Goal: Information Seeking & Learning: Learn about a topic

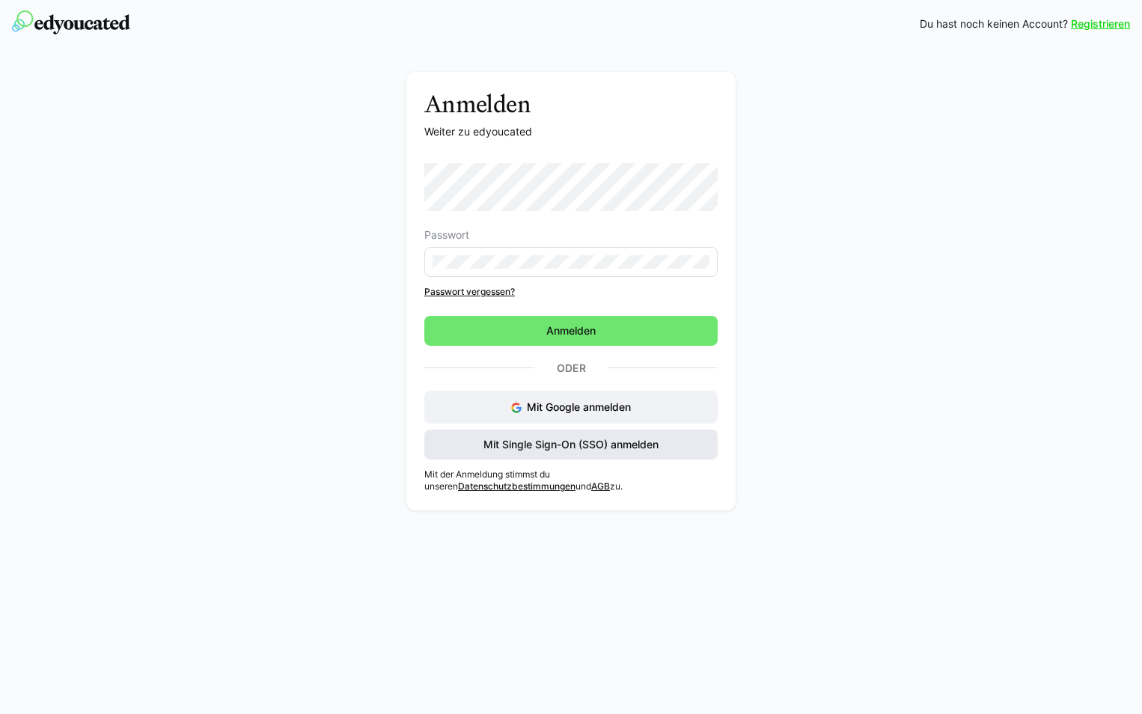
click at [546, 441] on span "Mit Single Sign-On (SSO) anmelden" at bounding box center [571, 444] width 180 height 15
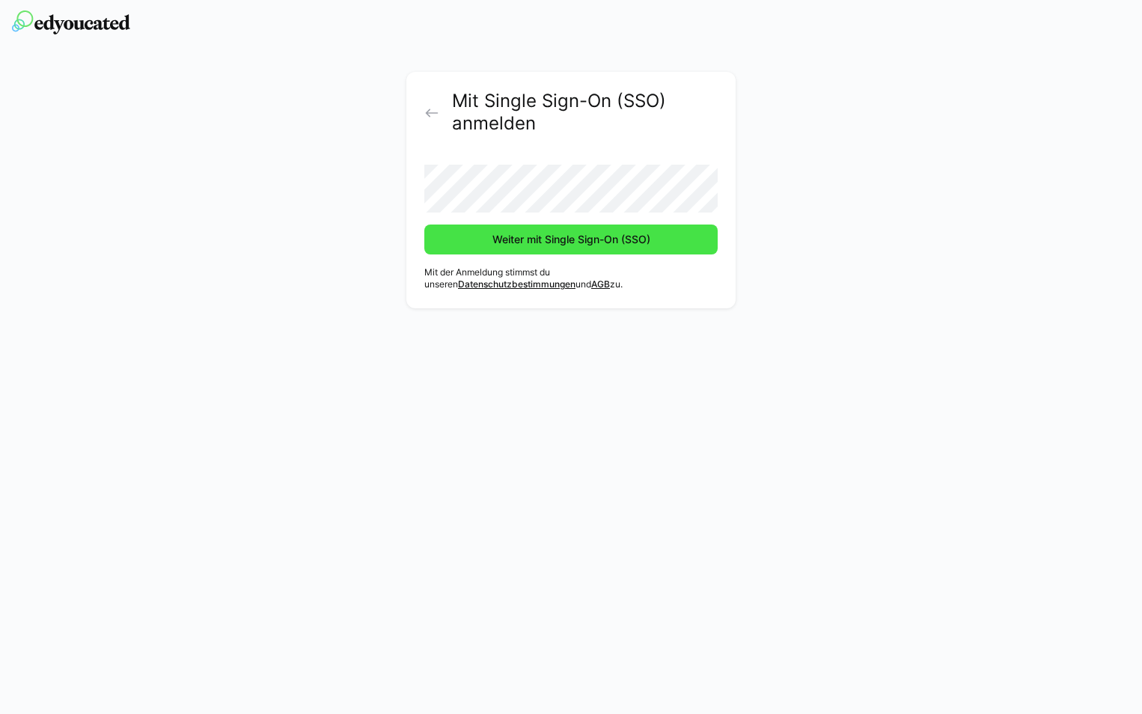
click at [567, 239] on span "Weiter mit Single Sign-On (SSO)" at bounding box center [571, 239] width 162 height 15
click at [516, 247] on span "Weiter mit Single Sign-On (SSO)" at bounding box center [570, 240] width 293 height 30
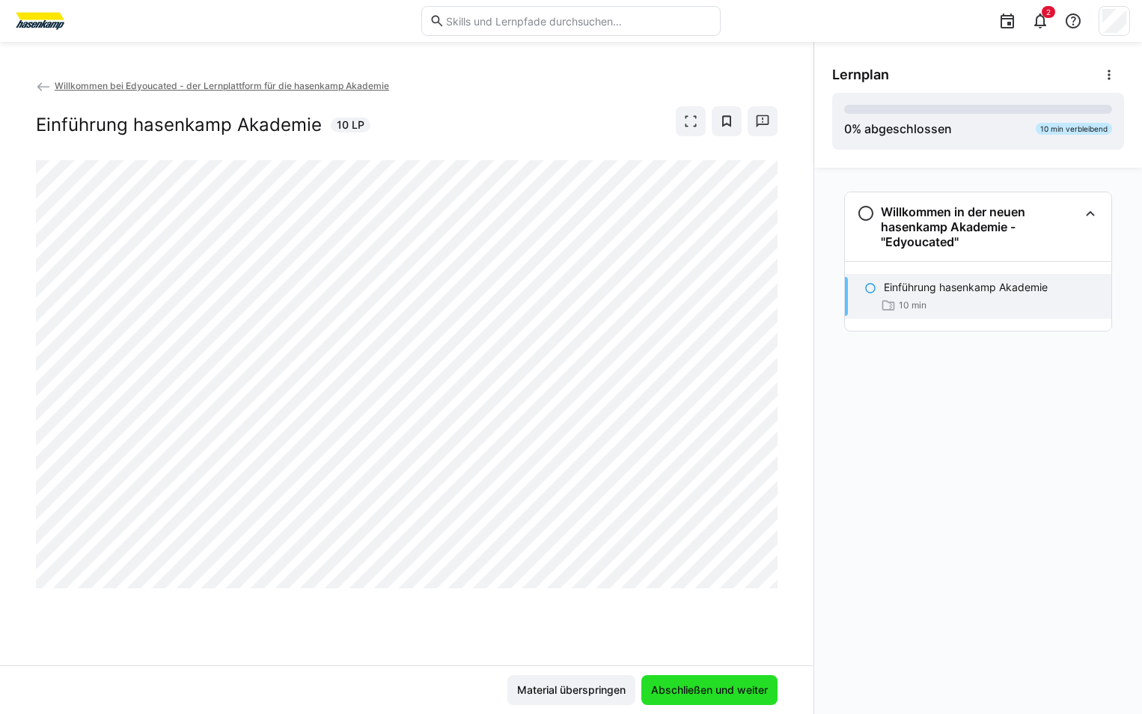
click at [710, 685] on span "Abschließen und weiter" at bounding box center [709, 690] width 121 height 15
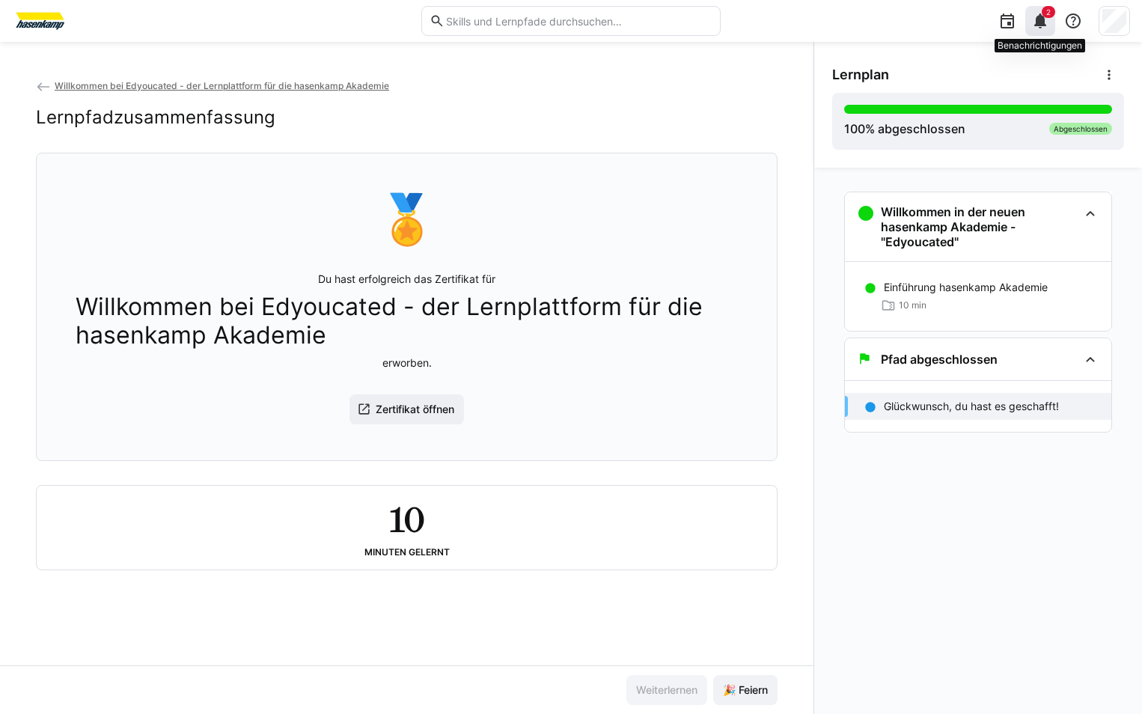
click at [1048, 28] on eds-icon at bounding box center [1040, 21] width 18 height 18
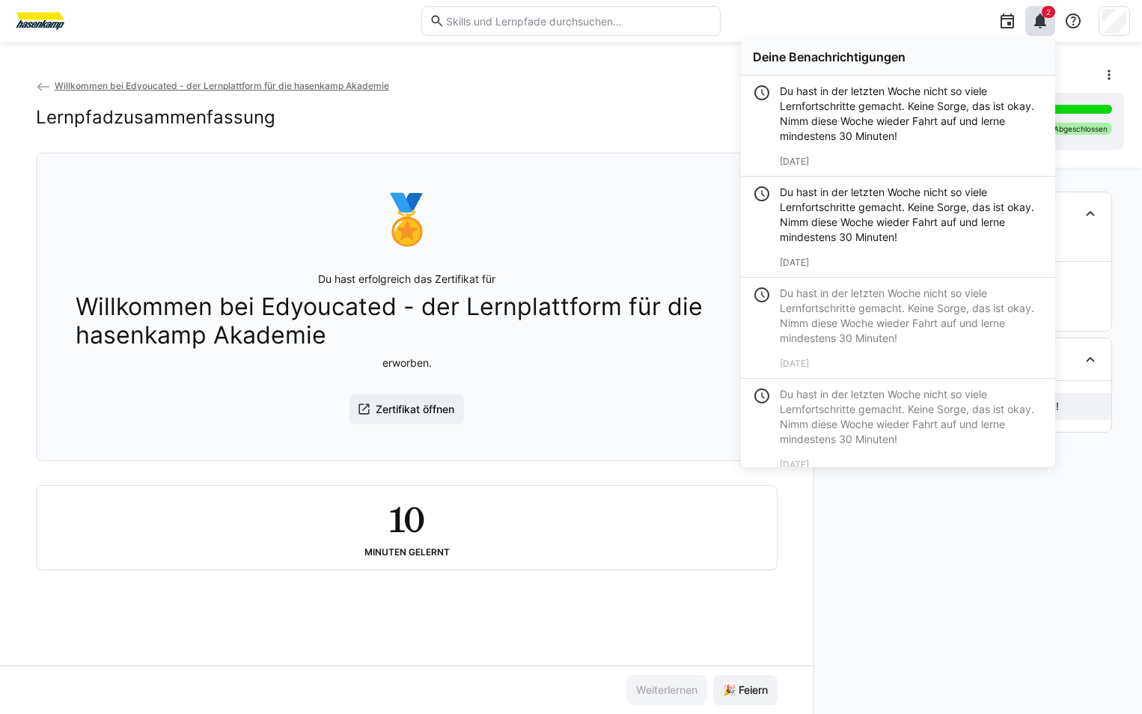
click at [665, 136] on div "Willkommen bei Edyoucated - der Lernplattform für die hasenkamp Akademie Lernpf…" at bounding box center [407, 115] width 742 height 75
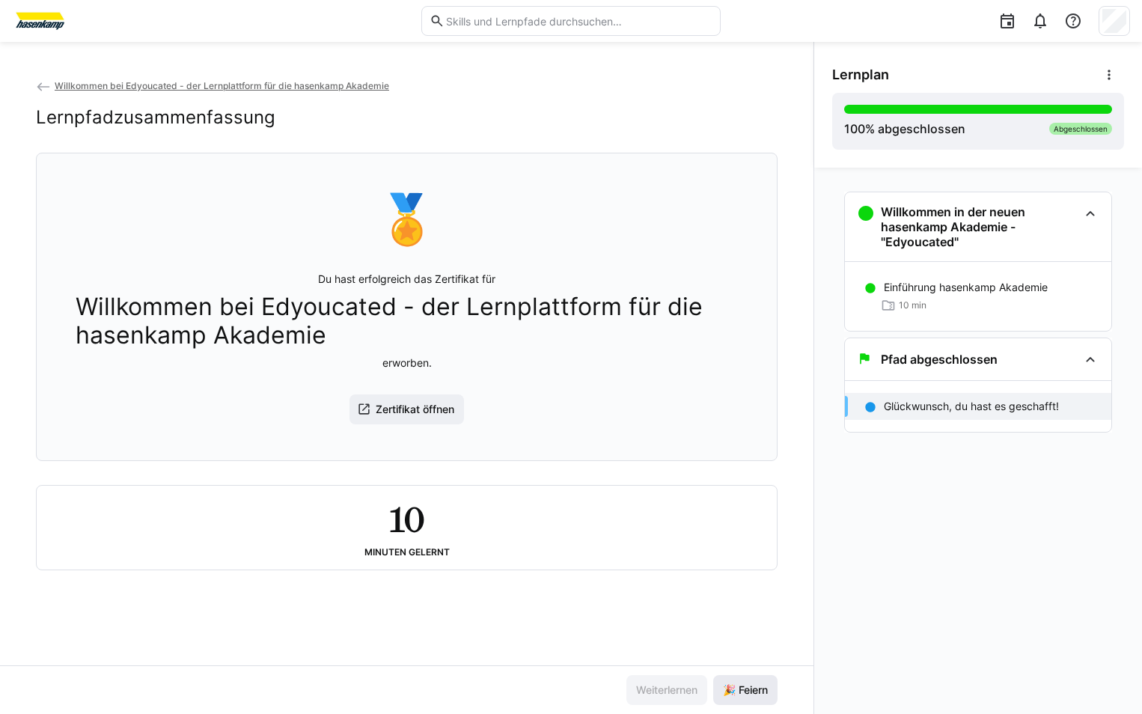
click at [746, 683] on span "🎉 Feiern" at bounding box center [745, 690] width 49 height 15
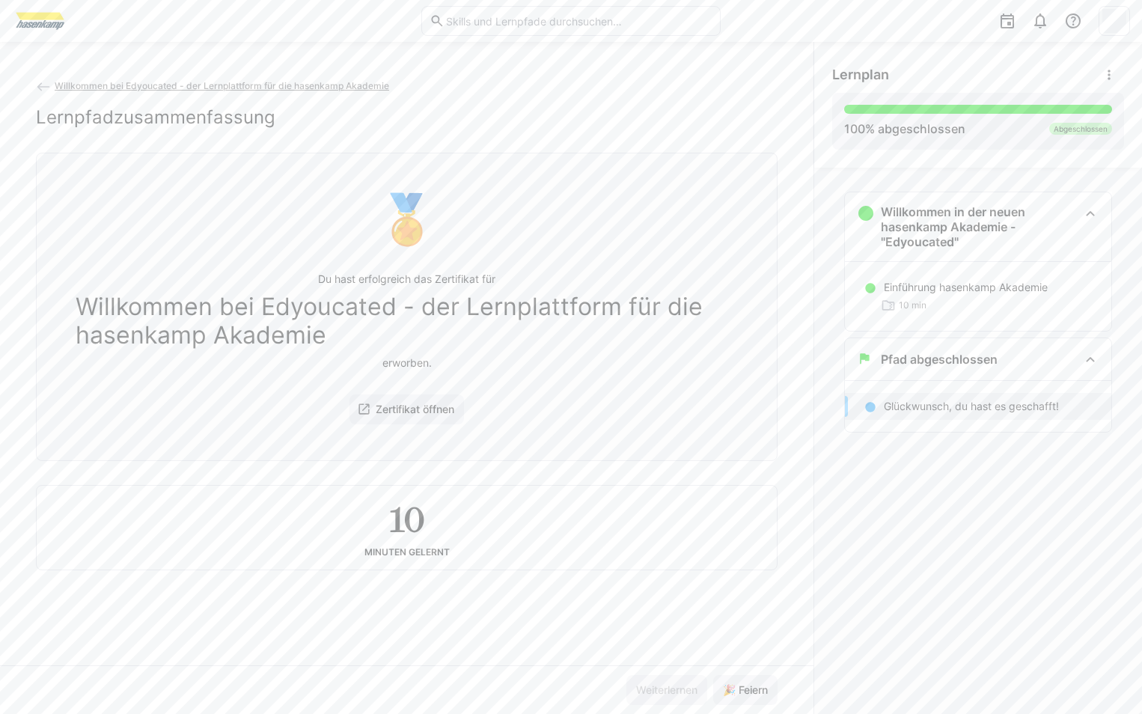
click at [1008, 412] on p "Glückwunsch, du hast es geschafft!" at bounding box center [971, 406] width 175 height 15
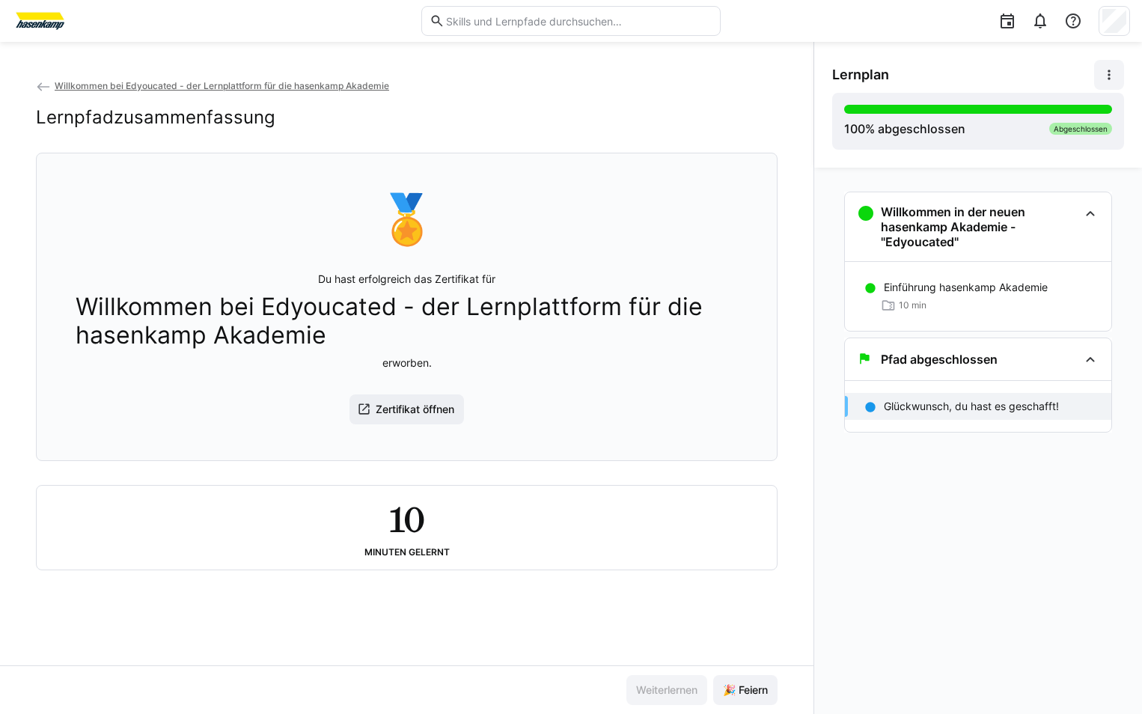
click at [1111, 75] on eds-icon at bounding box center [1109, 74] width 15 height 15
click at [1051, 118] on div "Details ansehen" at bounding box center [1058, 114] width 109 height 15
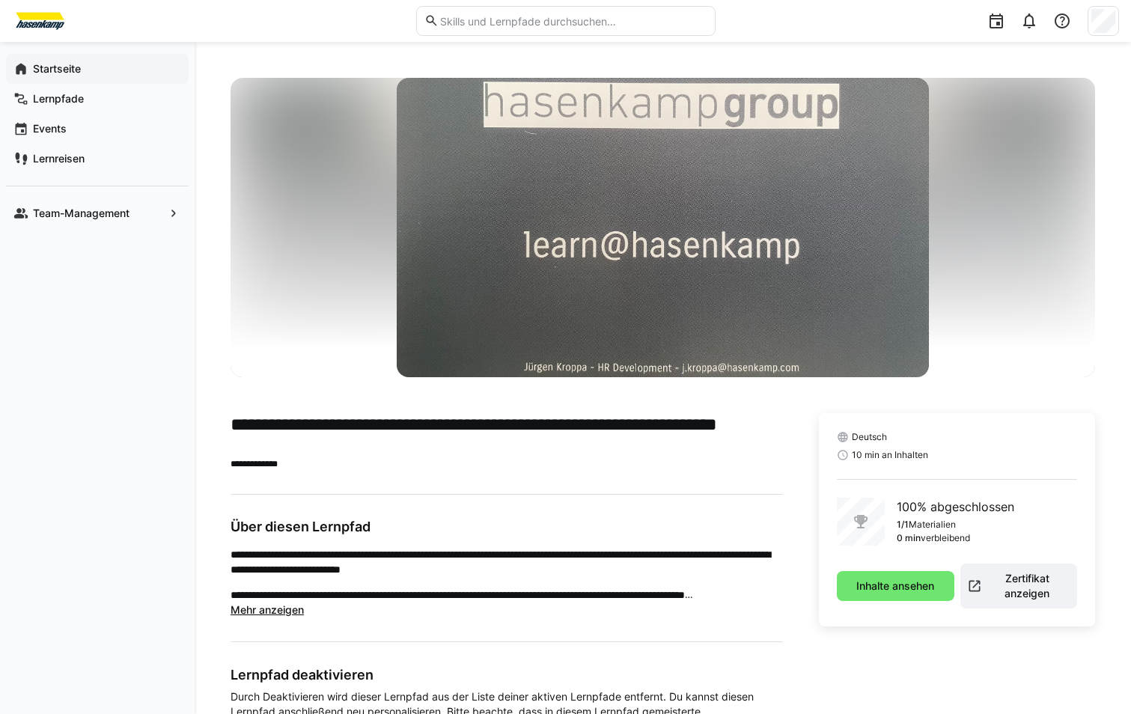
click at [0, 0] on app-navigation-label "Startseite" at bounding box center [0, 0] width 0 height 0
